Goal: Task Accomplishment & Management: Manage account settings

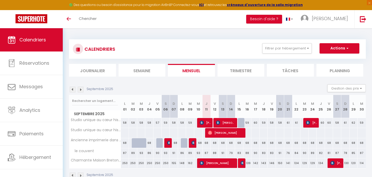
click at [206, 142] on div "68" at bounding box center [206, 143] width 8 height 10
type input "68"
type input "Jeu 11 Septembre 2025"
type input "Ven 12 Septembre 2025"
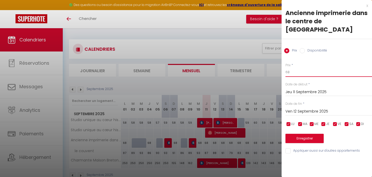
click at [305, 67] on input "68" at bounding box center [328, 71] width 86 height 9
type input "6"
click at [322, 67] on input "50" at bounding box center [328, 71] width 86 height 9
type input "50"
click at [318, 63] on div "Prix * 50" at bounding box center [328, 70] width 86 height 14
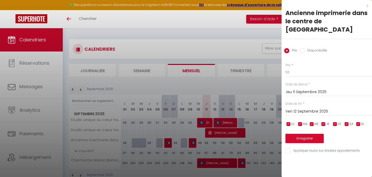
click at [314, 108] on input "Ven 12 Septembre 2025" at bounding box center [328, 111] width 86 height 7
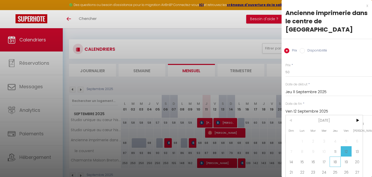
scroll to position [2, 0]
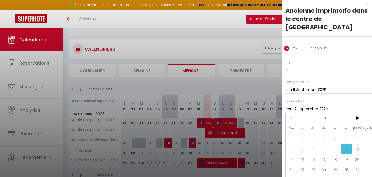
click at [314, 174] on span "30" at bounding box center [312, 179] width 11 height 10
type input "[DATE]"
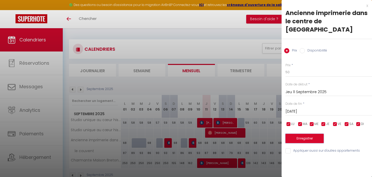
click at [301, 133] on button "Enregistrer" at bounding box center [304, 137] width 38 height 9
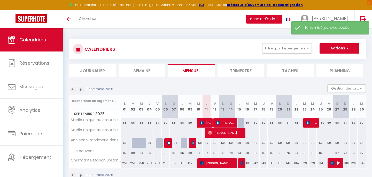
click at [208, 142] on div "50" at bounding box center [206, 143] width 8 height 10
type input "50"
type input "Jeu 11 Septembre 2025"
type input "Ven 12 Septembre 2025"
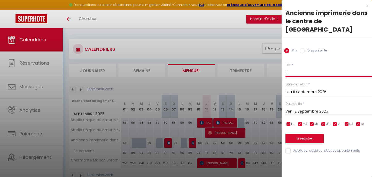
click at [321, 67] on input "50" at bounding box center [328, 71] width 86 height 9
type input "5"
type input "45"
click at [302, 133] on button "Enregistrer" at bounding box center [304, 137] width 38 height 9
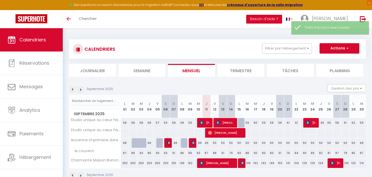
click at [214, 142] on div "50" at bounding box center [214, 143] width 8 height 10
type input "50"
type input "Ven 12 Septembre 2025"
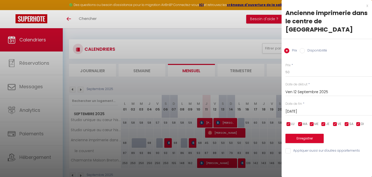
click at [316, 108] on input "[DATE]" at bounding box center [328, 111] width 86 height 7
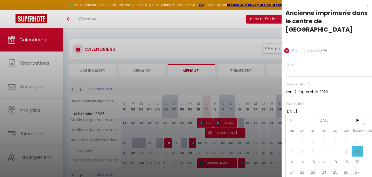
type input "[DATE]"
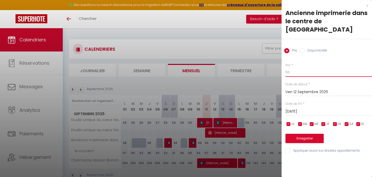
click at [304, 67] on input "50" at bounding box center [328, 71] width 86 height 9
type input "5"
type input "45"
click at [293, 133] on button "Enregistrer" at bounding box center [304, 137] width 38 height 9
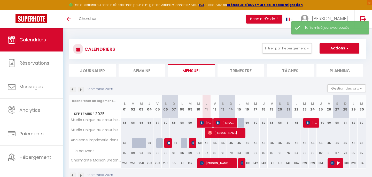
click at [255, 82] on section "Septembre 2025 Gestion des prix Nb Nuits minimum Règles Disponibilité Septembre…" at bounding box center [217, 131] width 297 height 104
click at [206, 154] on div "87" at bounding box center [206, 153] width 8 height 10
type input "87"
type input "Jeu 11 Septembre 2025"
type input "Ven 12 Septembre 2025"
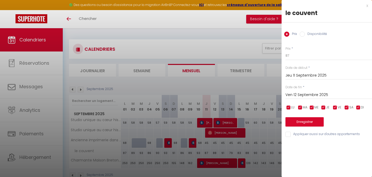
click at [211, 82] on div at bounding box center [186, 88] width 372 height 177
